Goal: Download file/media

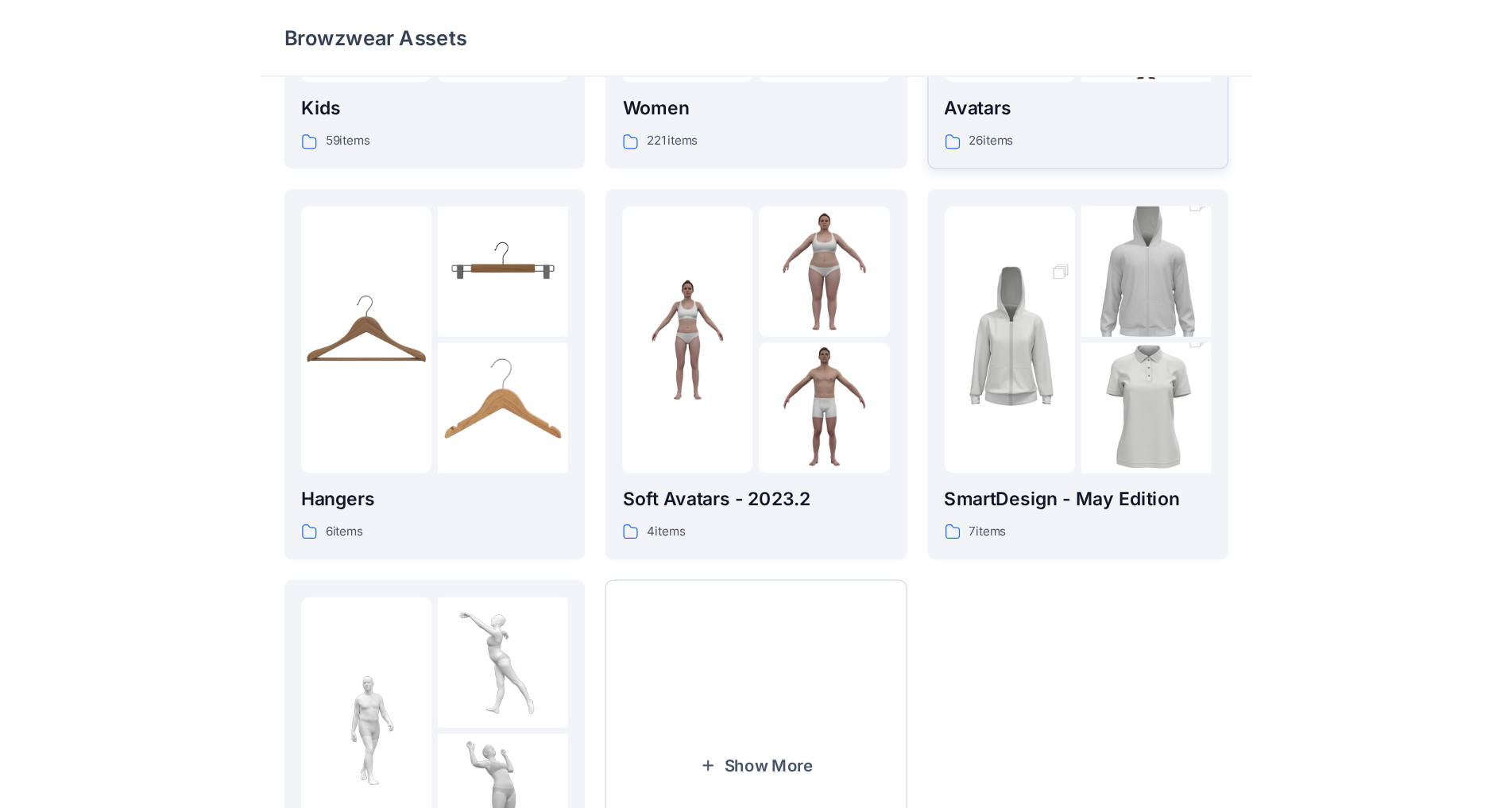
scroll to position [154, 0]
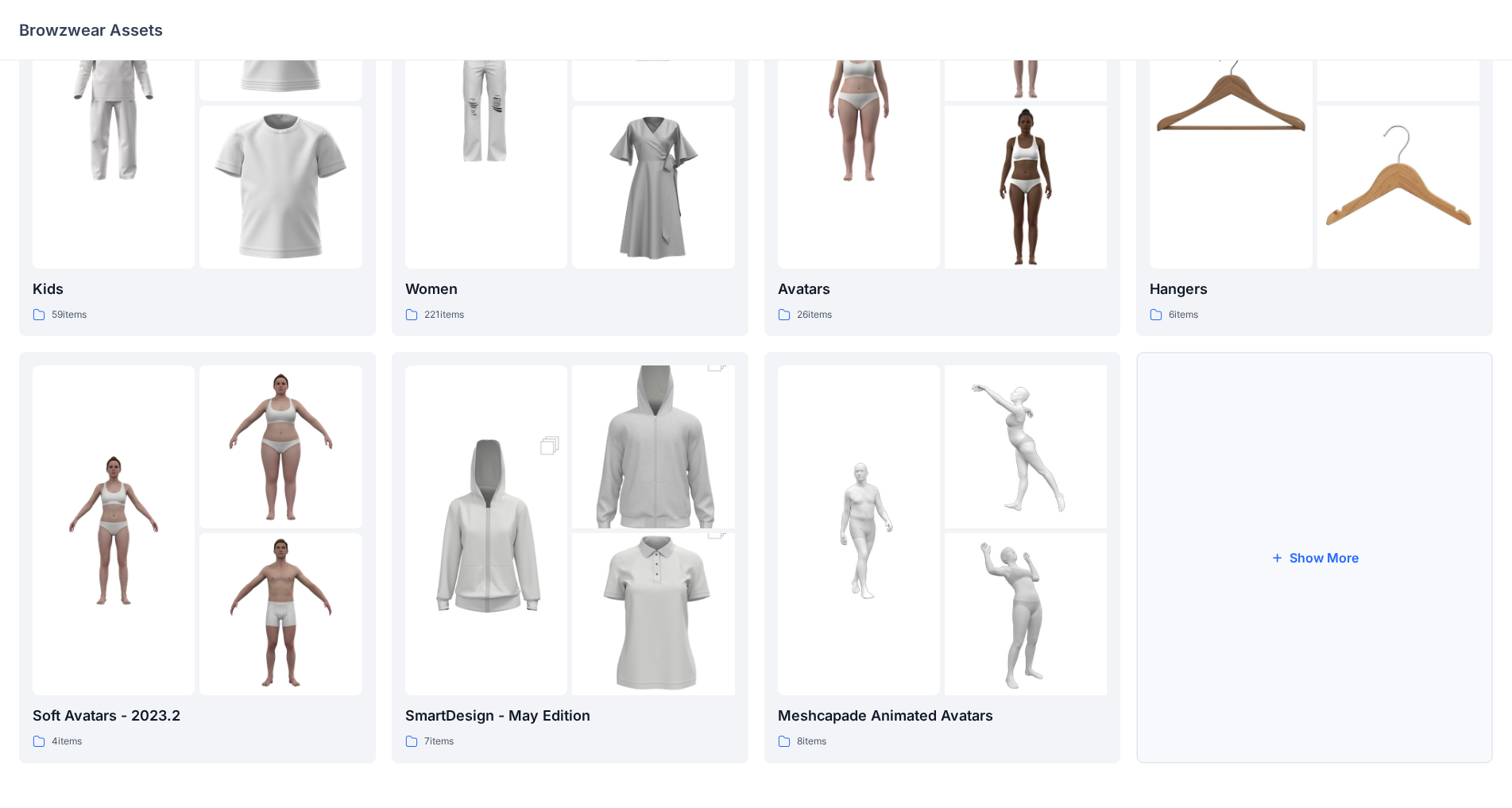
click at [793, 535] on button "Show More" at bounding box center [1314, 557] width 356 height 411
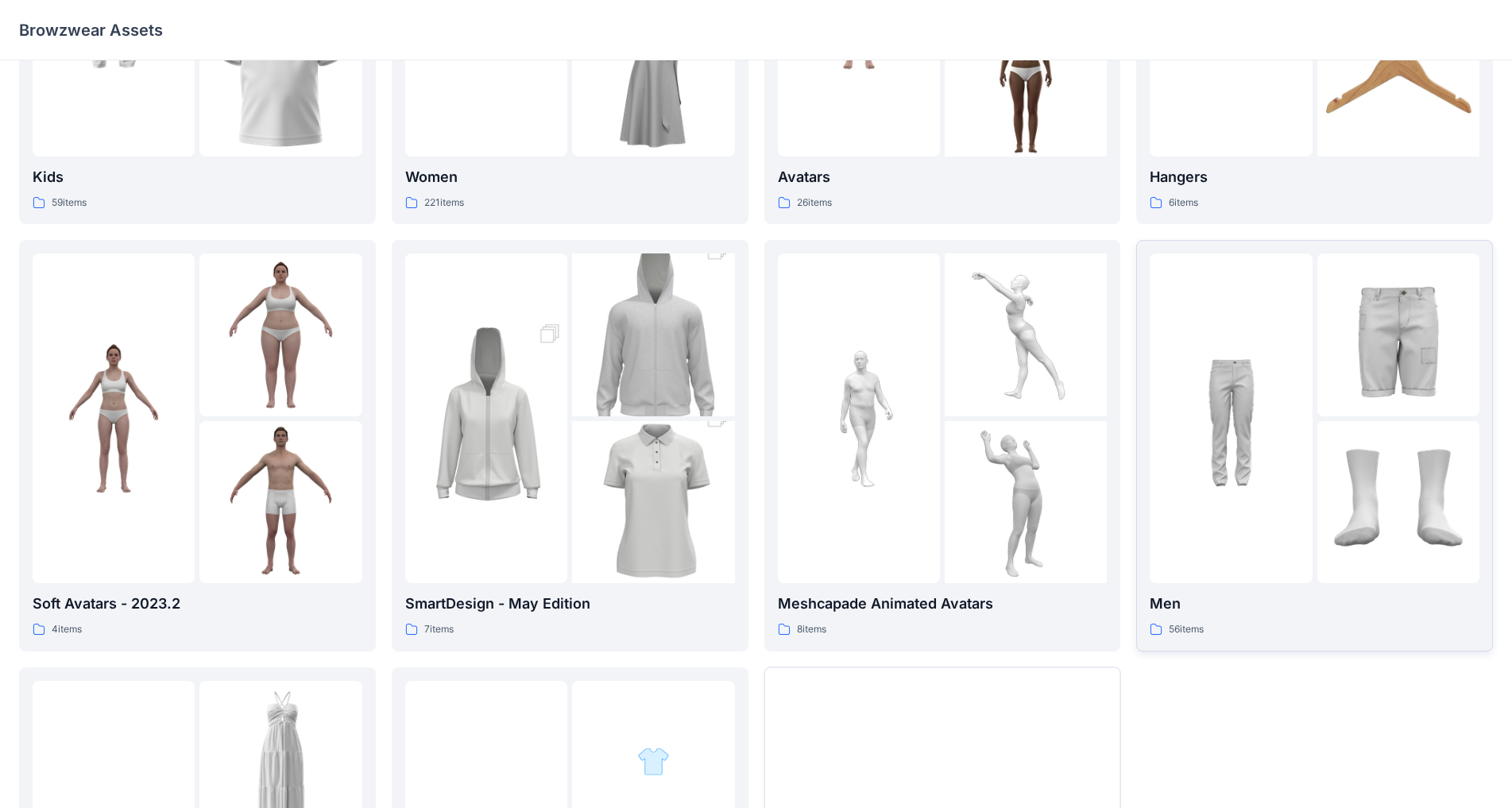
scroll to position [0, 0]
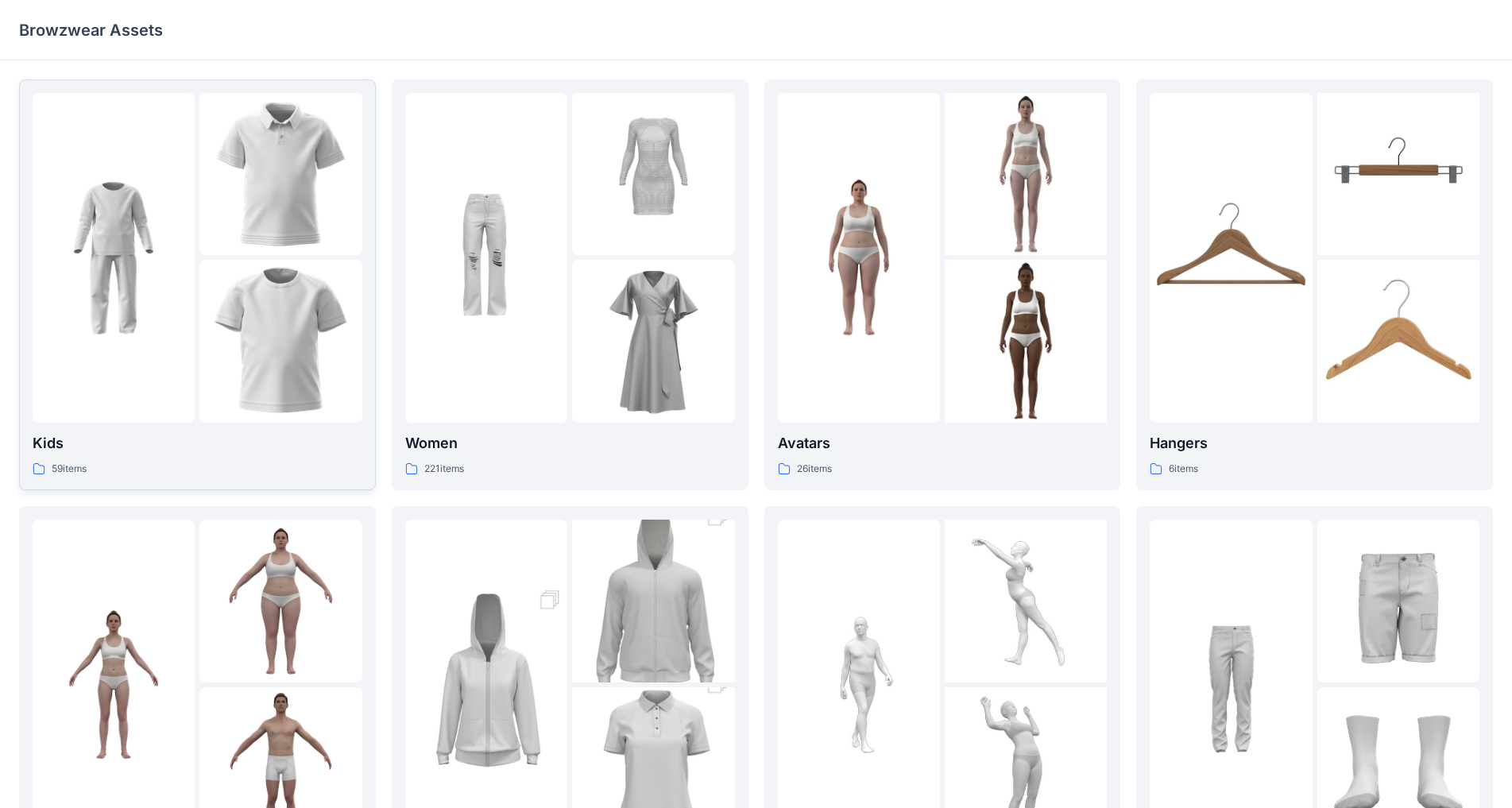
click at [320, 314] on img at bounding box center [281, 341] width 162 height 163
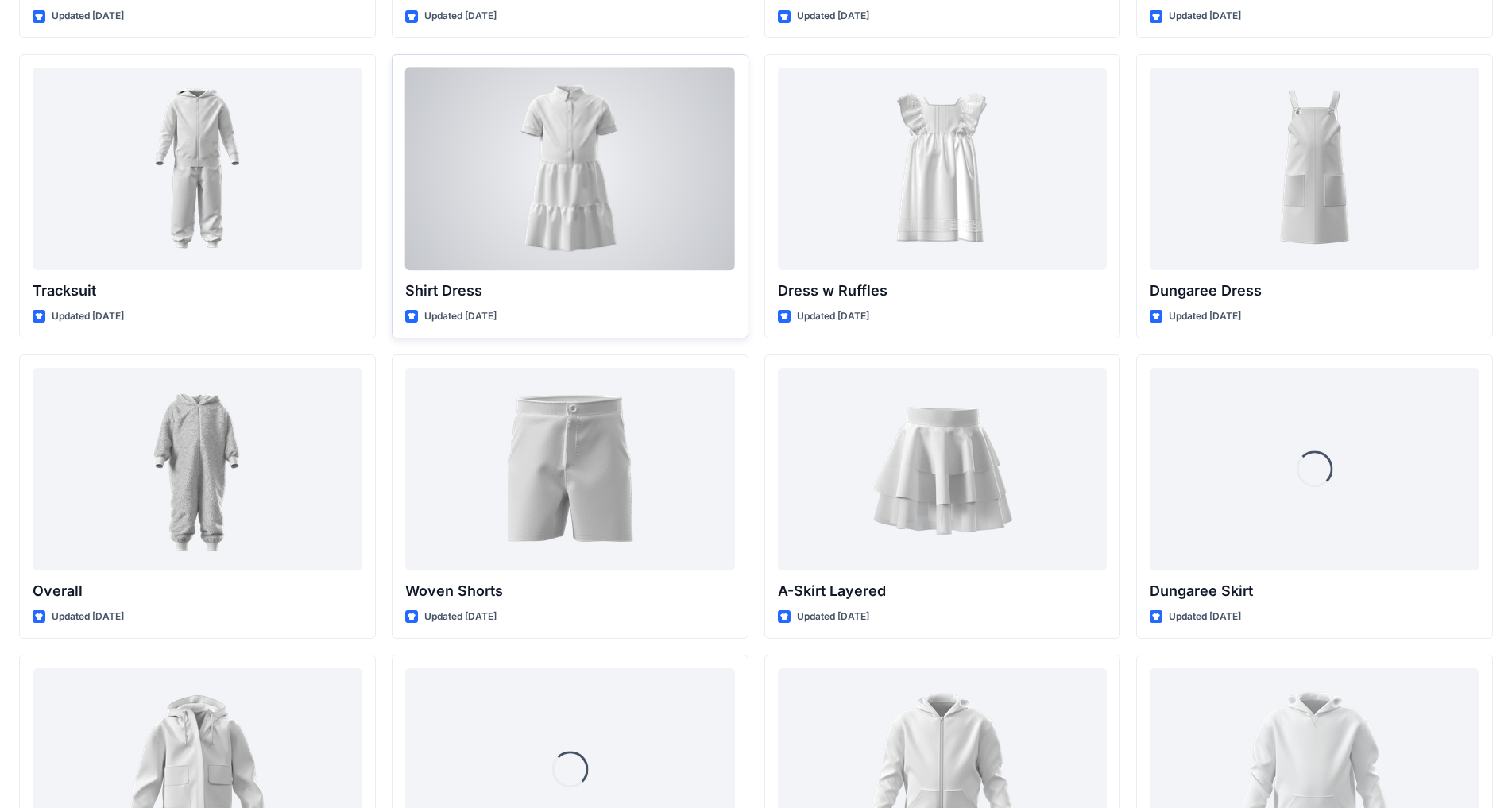
scroll to position [3333, 0]
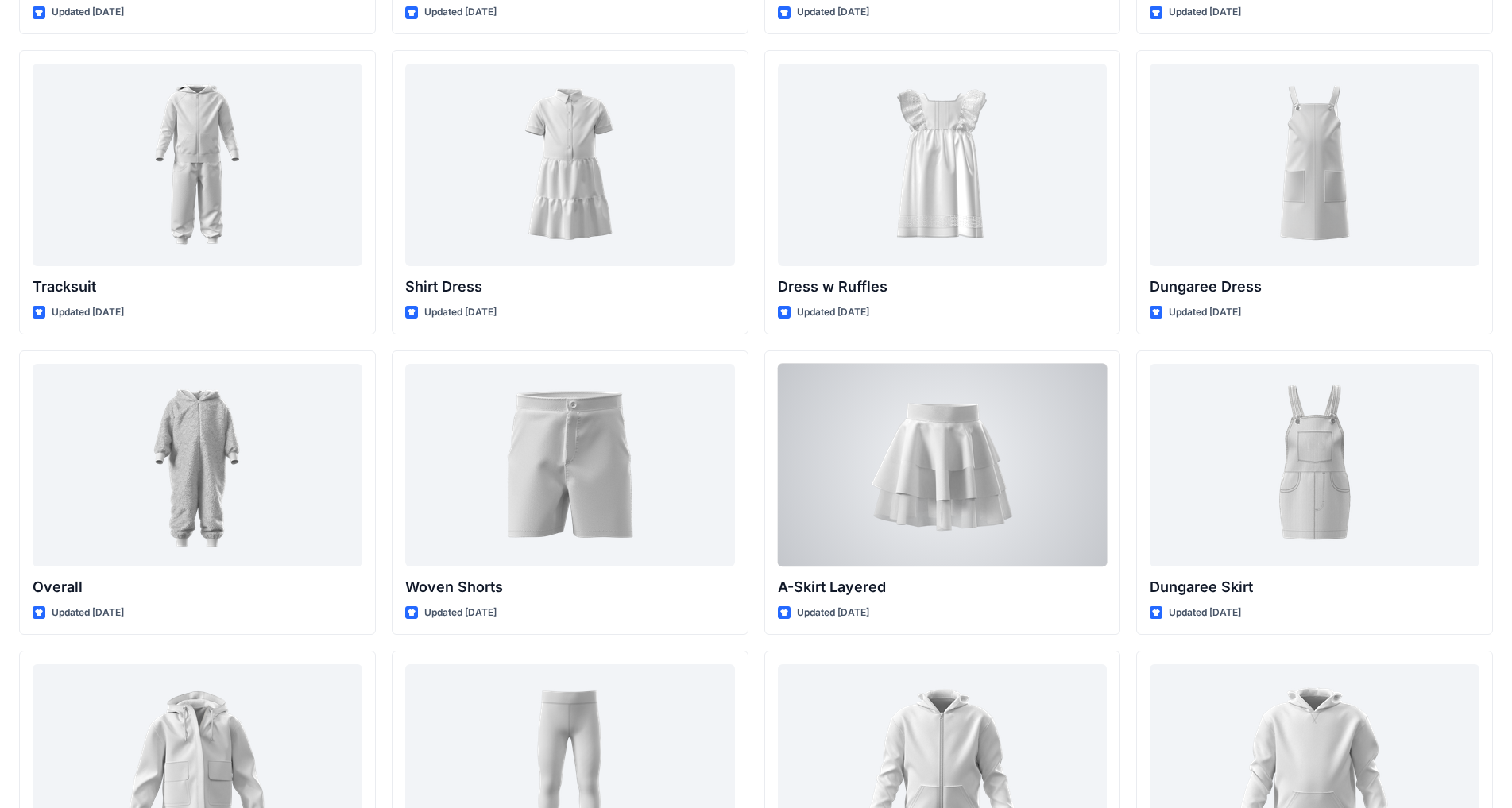
click at [793, 449] on div at bounding box center [942, 466] width 330 height 203
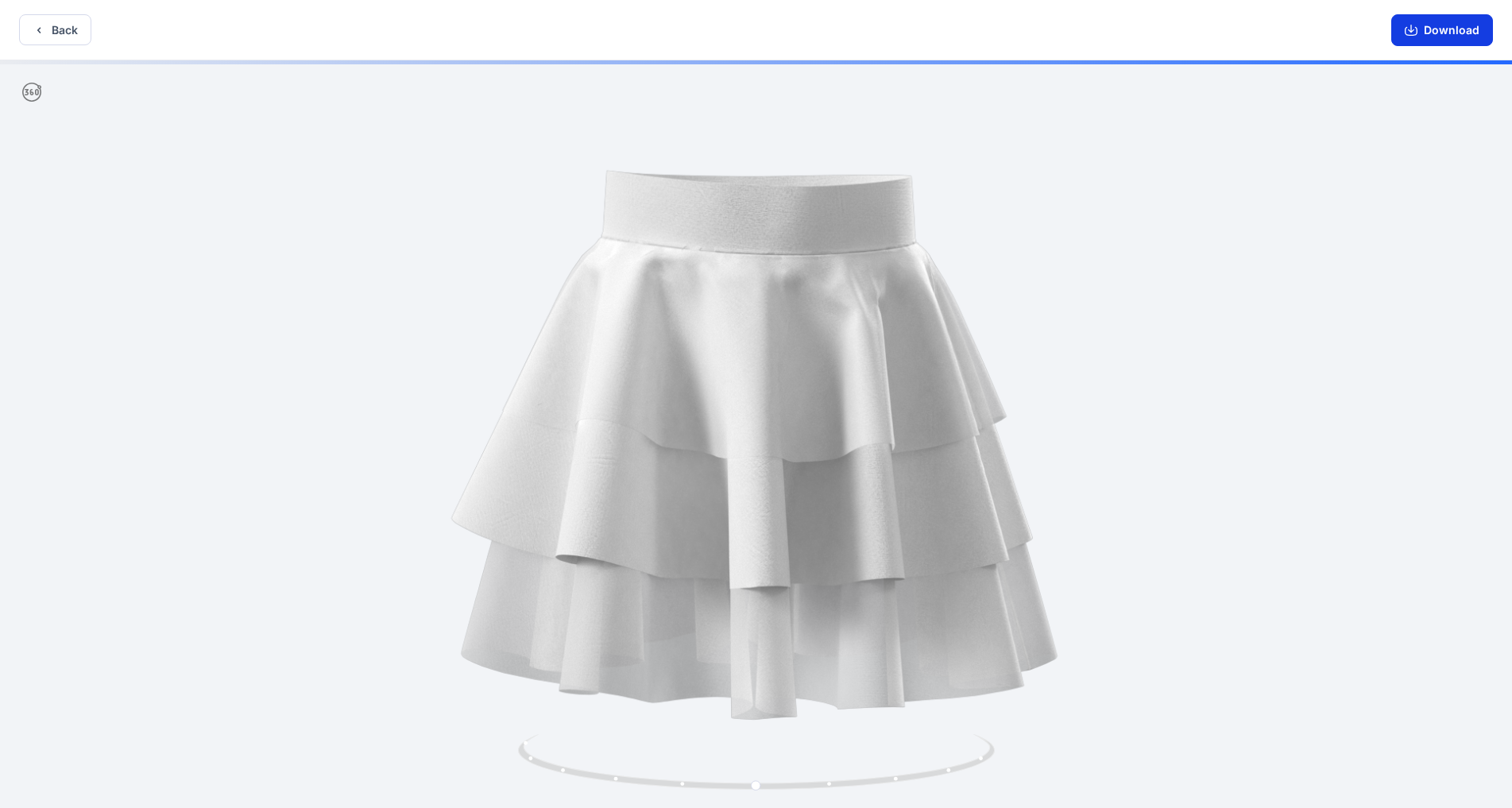
click at [793, 35] on button "Download" at bounding box center [1442, 30] width 101 height 32
click at [72, 31] on button "Back" at bounding box center [55, 30] width 73 height 31
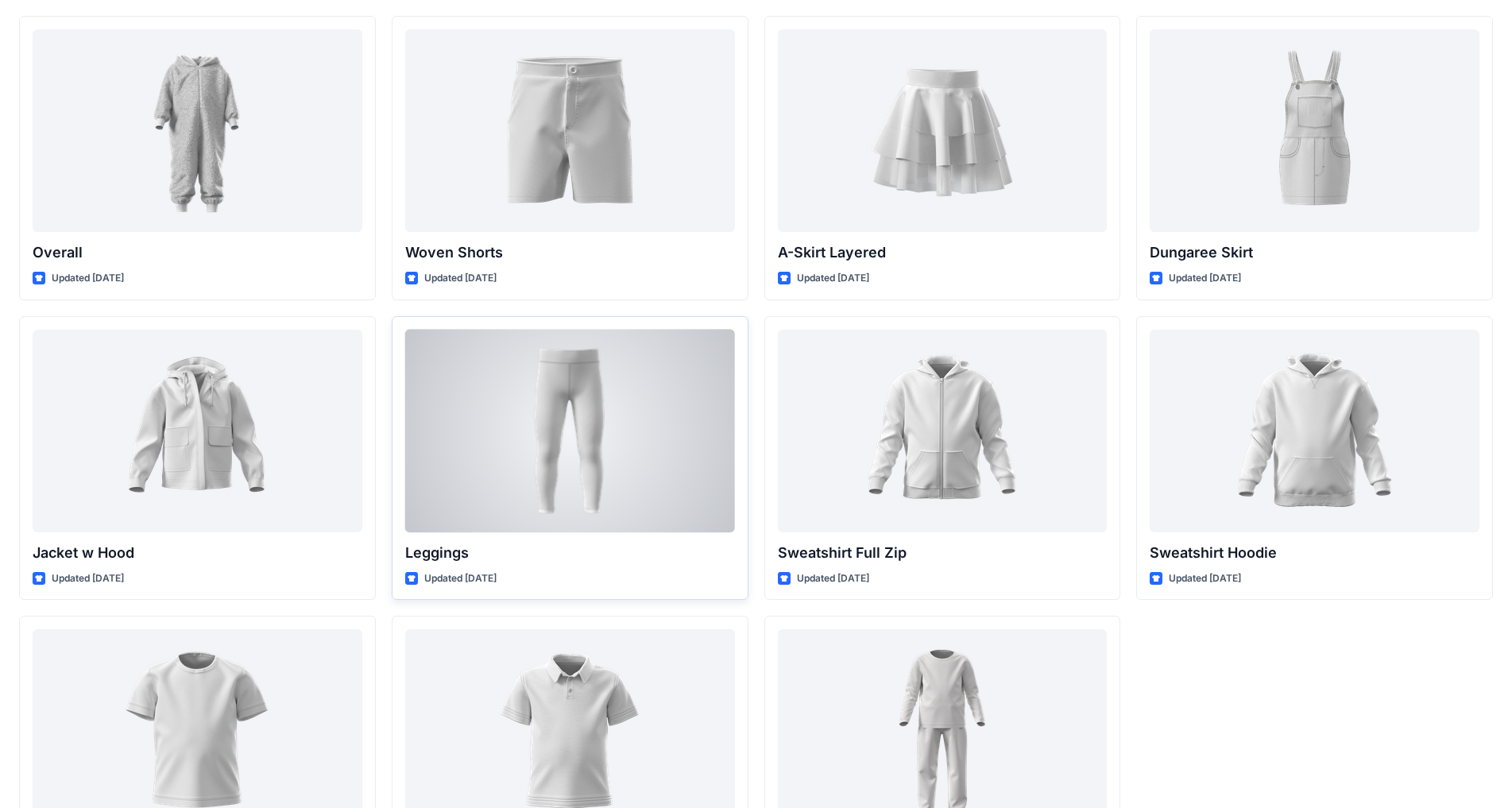
scroll to position [3780, 0]
